Goal: Navigation & Orientation: Understand site structure

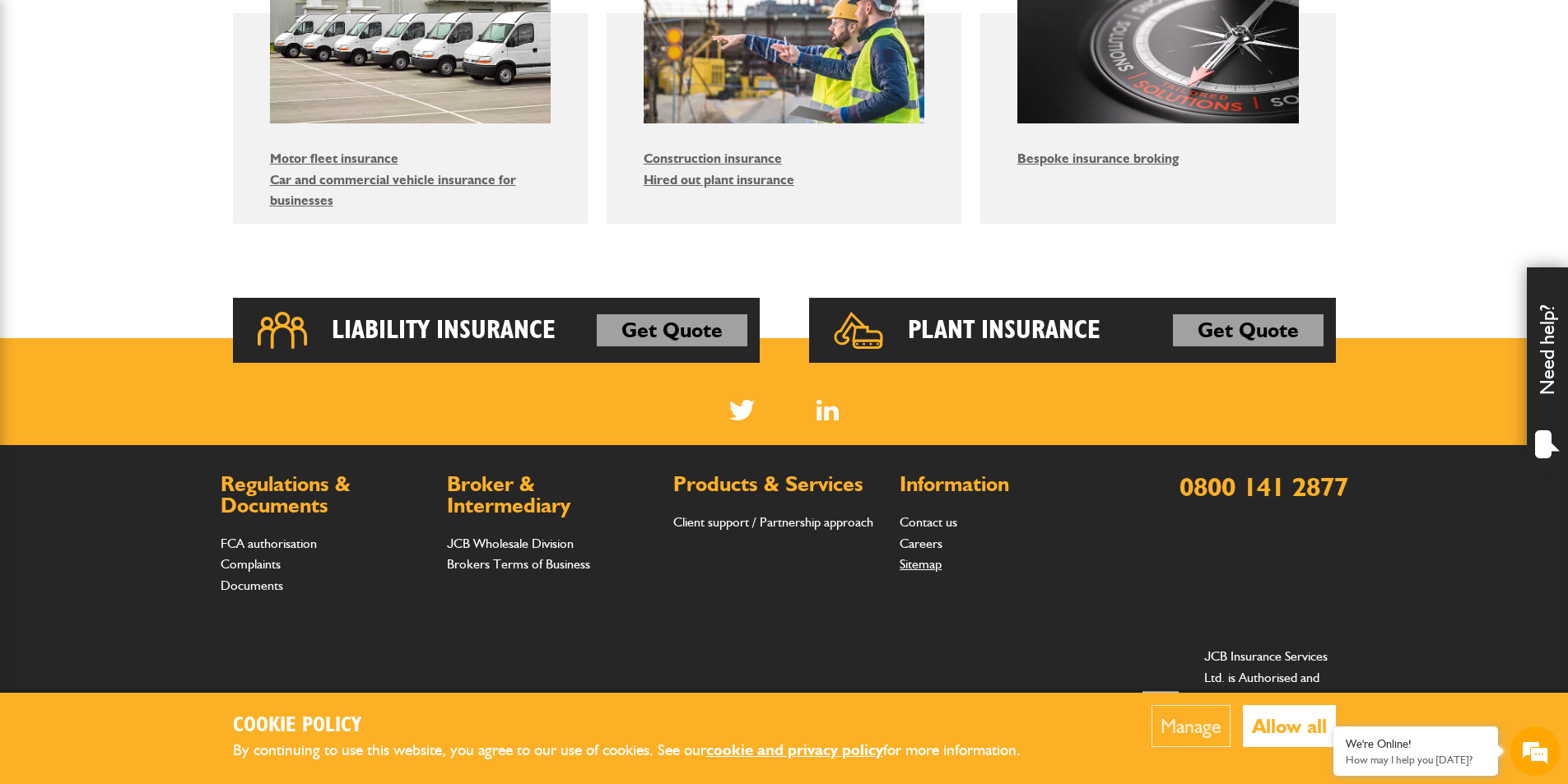
scroll to position [1154, 0]
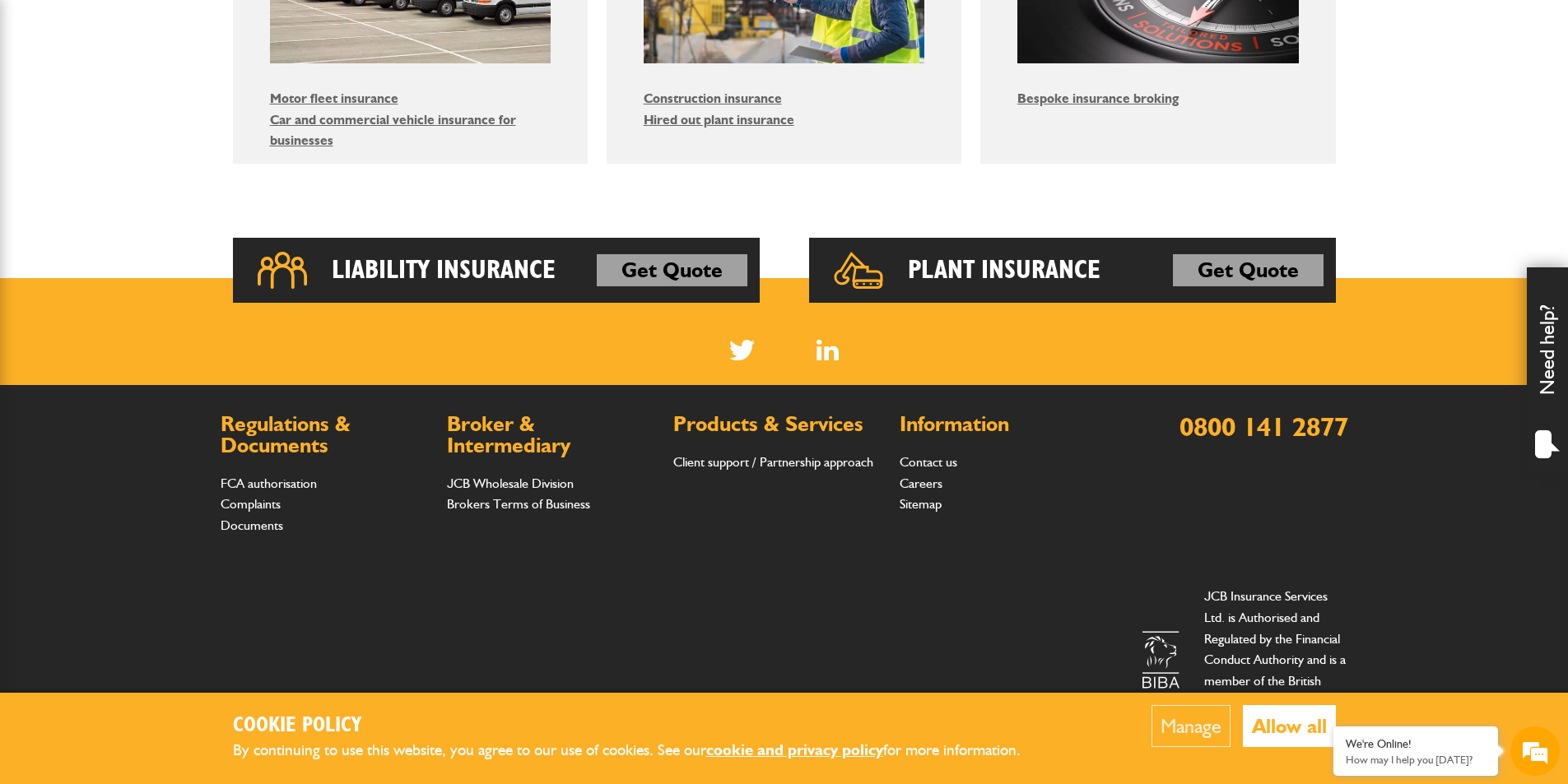
click at [1285, 721] on button "Allow all" at bounding box center [1288, 725] width 93 height 42
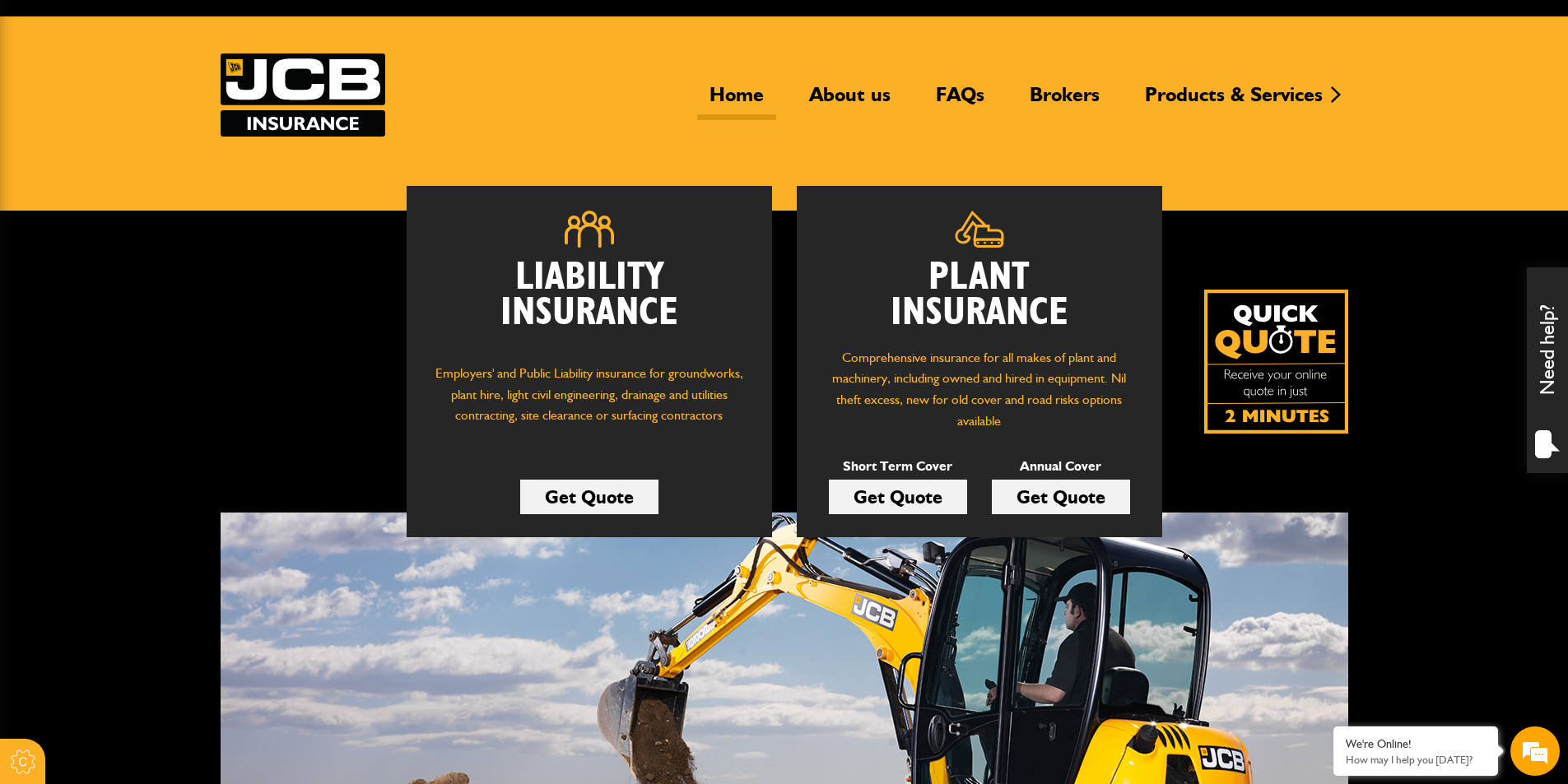
scroll to position [0, 0]
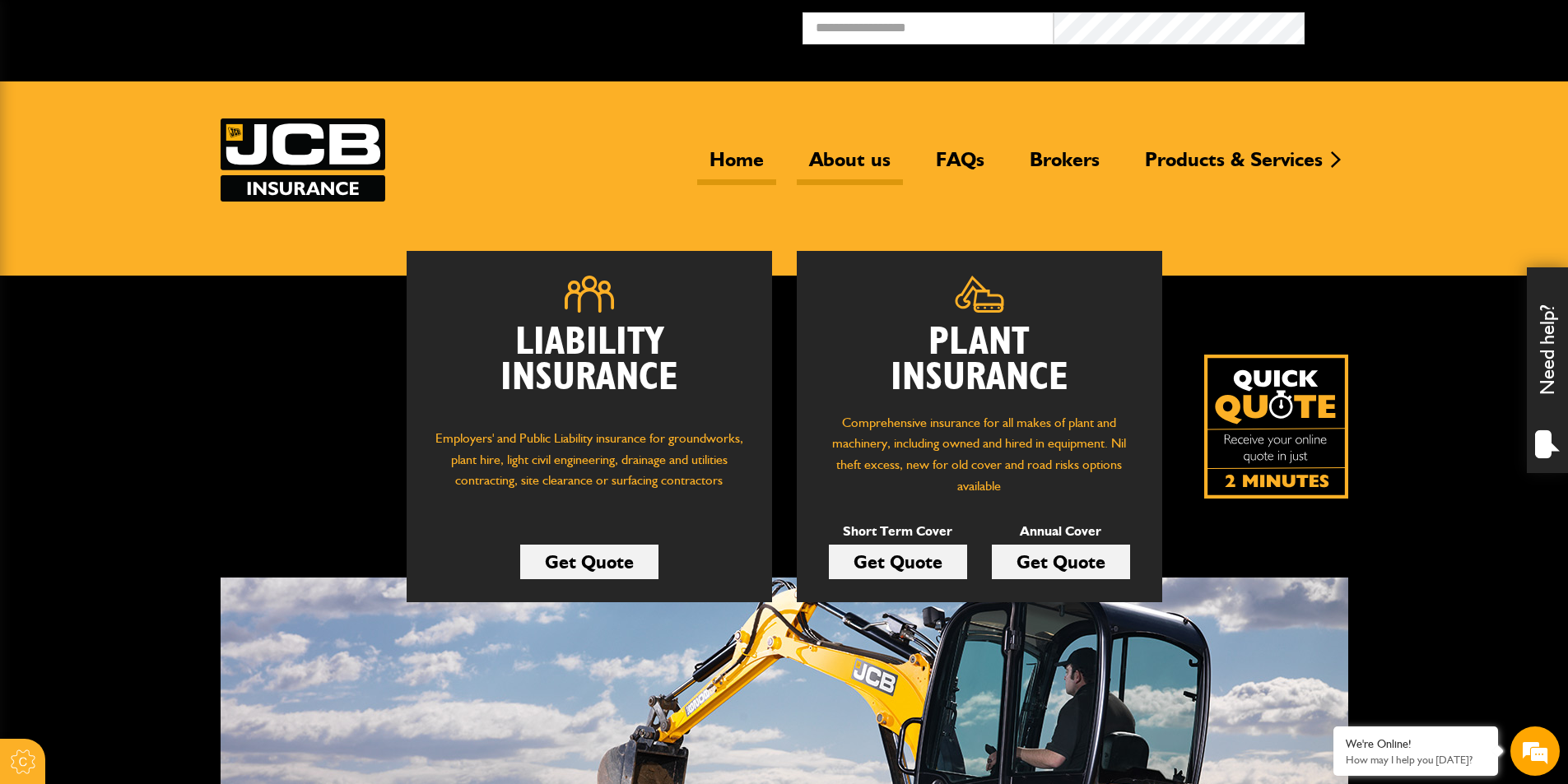
click at [854, 160] on link "About us" at bounding box center [849, 166] width 107 height 38
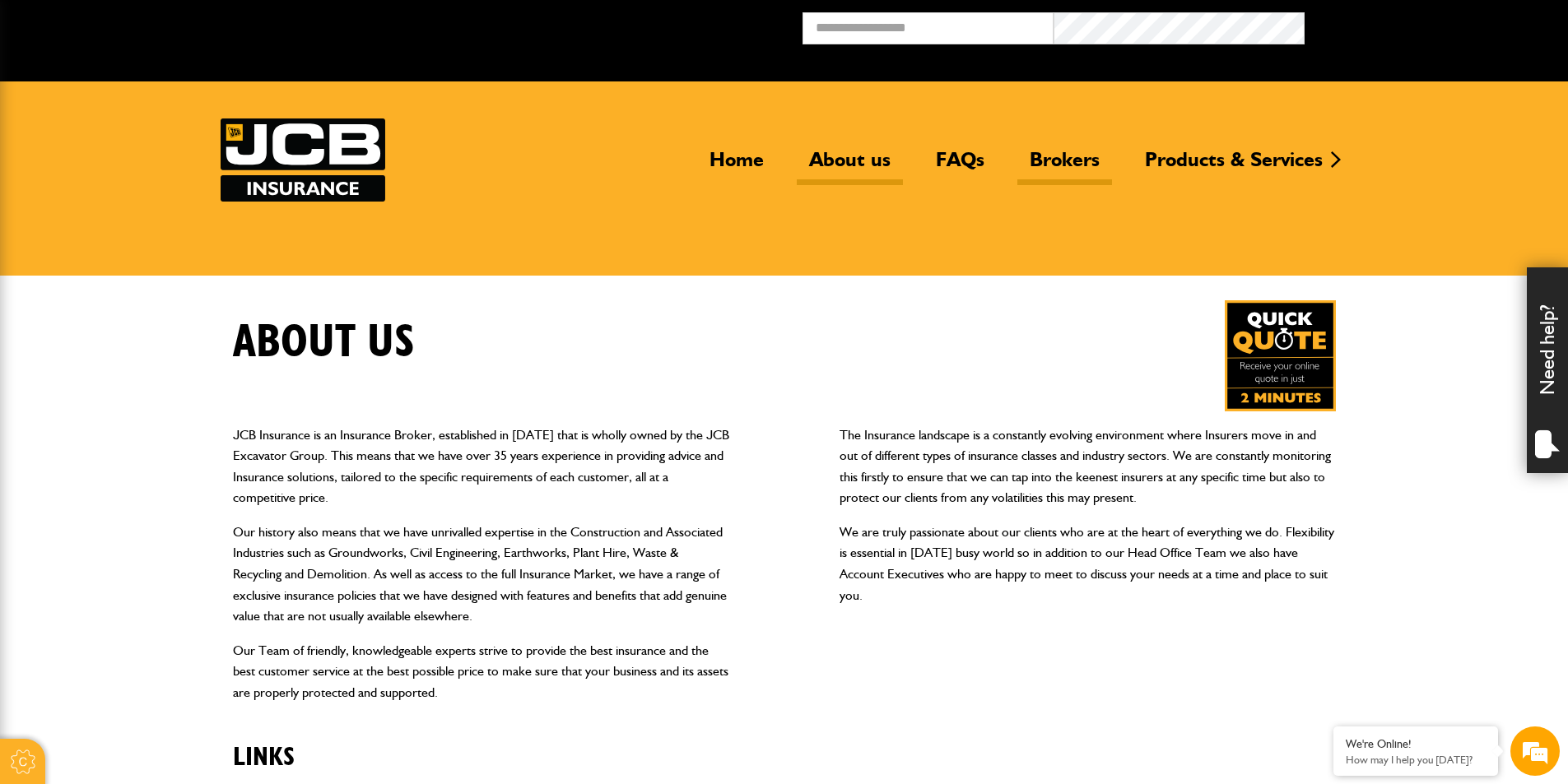
click at [1058, 159] on link "Brokers" at bounding box center [1064, 166] width 95 height 38
